Goal: Navigation & Orientation: Go to known website

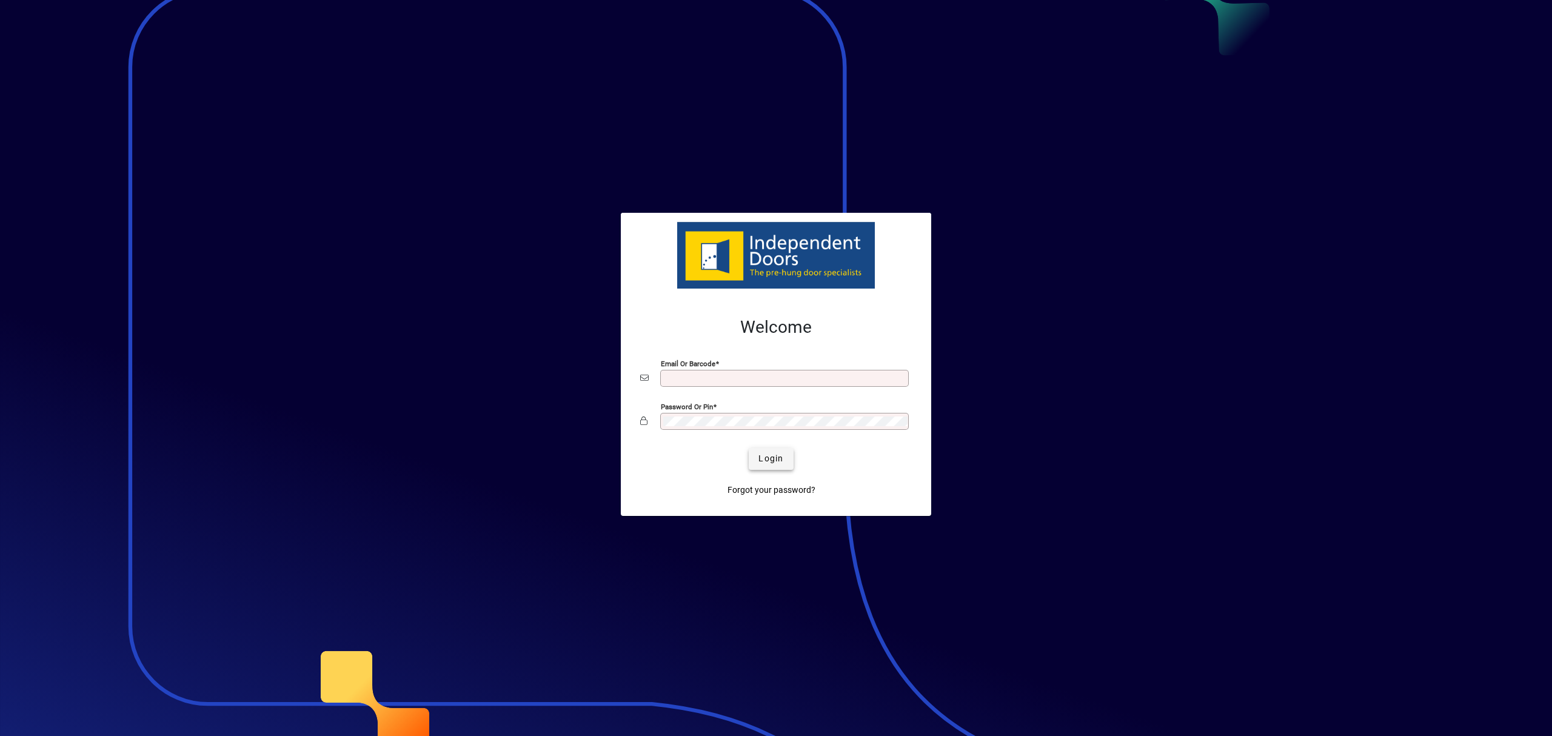
type input "**********"
click at [768, 464] on span "Login" at bounding box center [770, 458] width 25 height 13
